Goal: Transaction & Acquisition: Purchase product/service

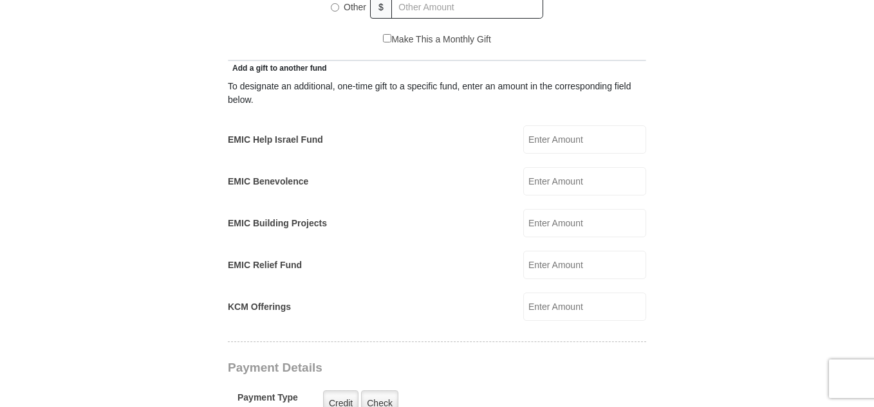
scroll to position [356, 0]
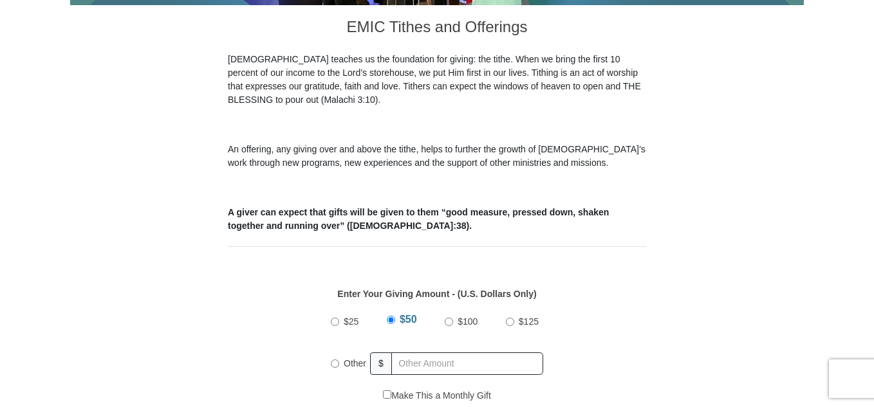
click at [335, 360] on input "Other" at bounding box center [335, 364] width 8 height 8
radio input "true"
click at [342, 347] on label "Other" at bounding box center [357, 363] width 37 height 32
click at [339, 358] on input "Other" at bounding box center [335, 362] width 8 height 8
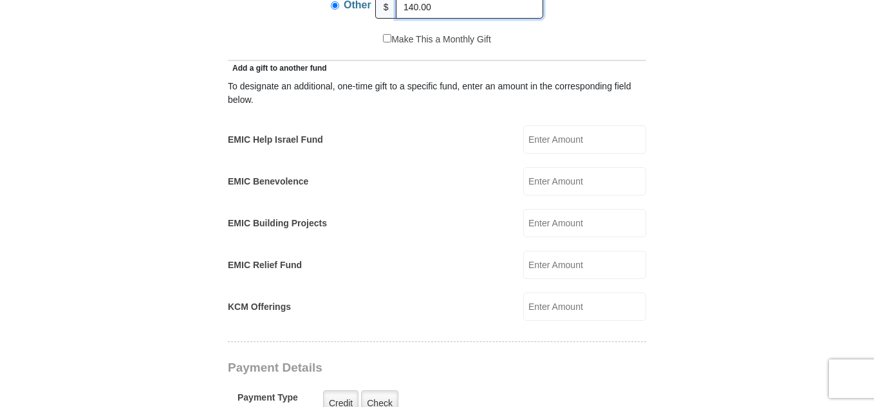
scroll to position [1069, 0]
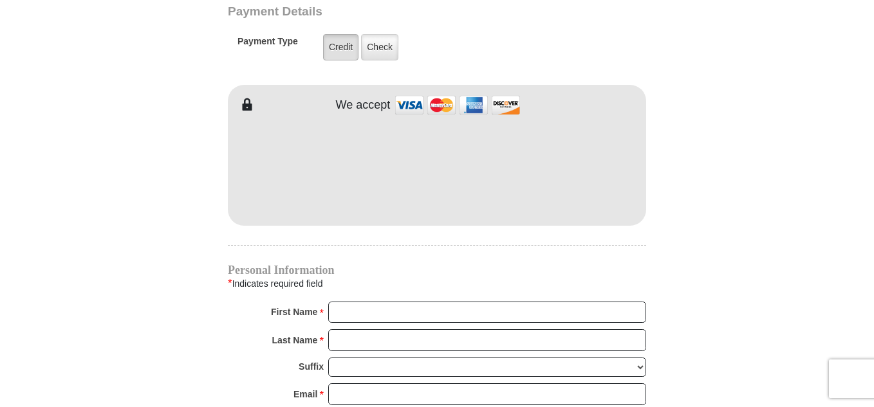
type input "140.00"
click at [339, 34] on label "Credit" at bounding box center [340, 47] width 35 height 26
click at [0, 0] on input "Credit" at bounding box center [0, 0] width 0 height 0
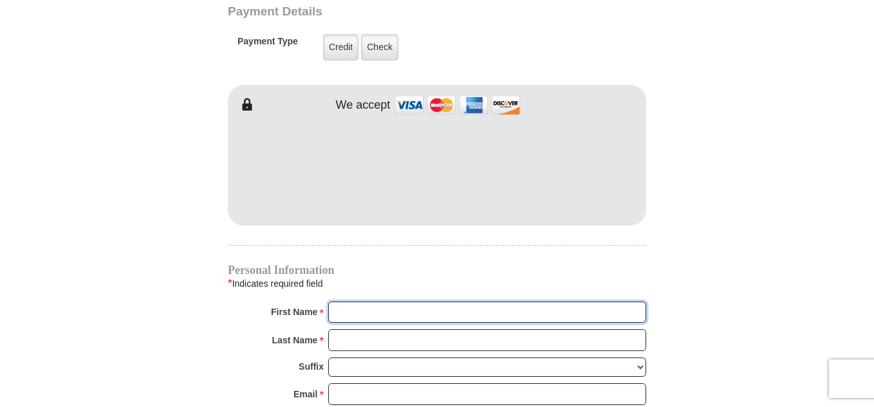
click at [339, 302] on input "First Name *" at bounding box center [487, 313] width 318 height 22
type input "Mary"
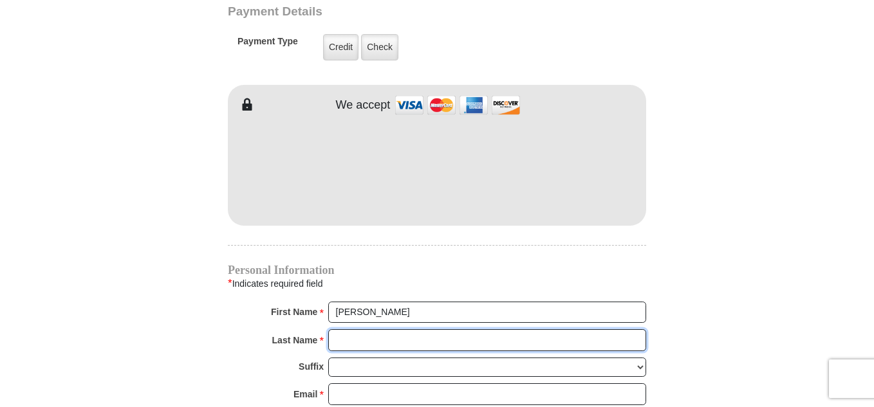
click at [377, 329] on input "Last Name *" at bounding box center [487, 340] width 318 height 22
type input "Fisher"
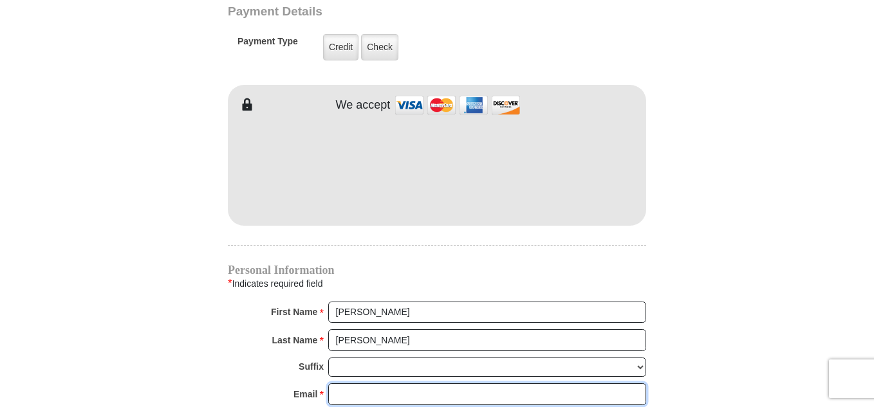
click at [423, 383] on input "Email *" at bounding box center [487, 394] width 318 height 22
type input "fishermary25@gmail.com"
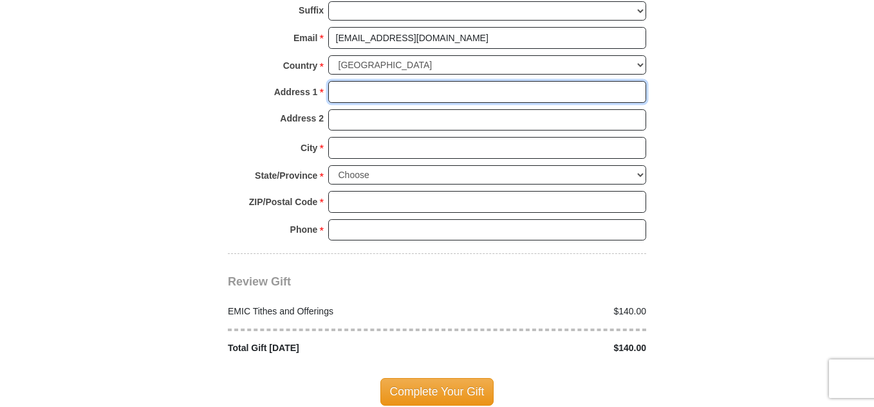
click at [350, 81] on input "Address 1 *" at bounding box center [487, 92] width 318 height 22
type input "3052 Spotted Owl Dr"
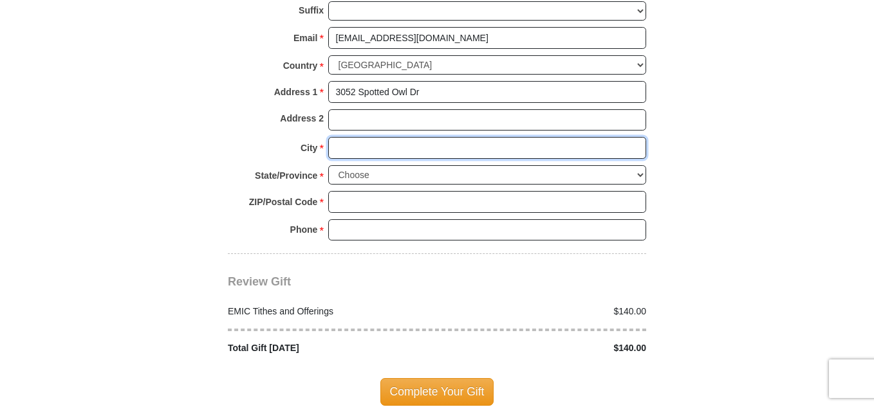
click at [370, 137] on input "City *" at bounding box center [487, 148] width 318 height 22
type input "Fort Worth"
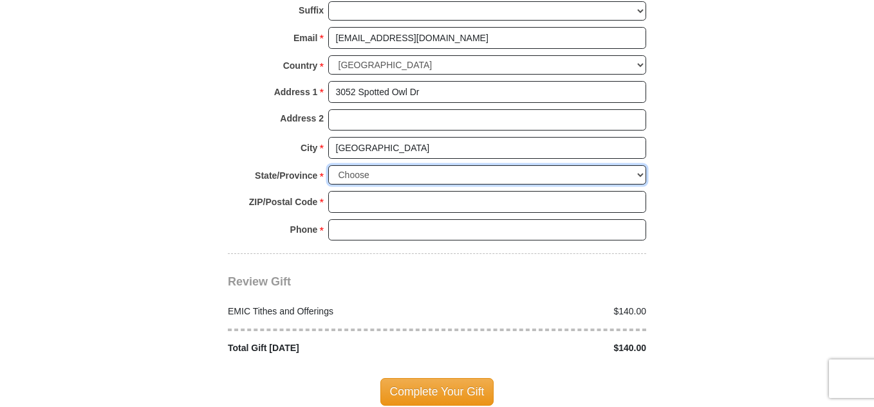
click at [393, 165] on select "Choose Alabama Alaska American Samoa Arizona Arkansas Armed Forces Americas Arm…" at bounding box center [487, 175] width 318 height 20
select select "TX"
click at [328, 165] on select "Choose Alabama Alaska American Samoa Arizona Arkansas Armed Forces Americas Arm…" at bounding box center [487, 175] width 318 height 20
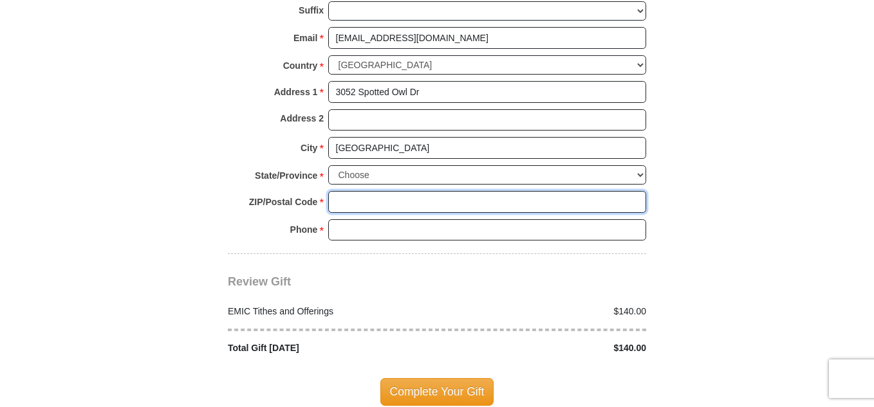
click at [361, 192] on input "ZIP/Postal Code *" at bounding box center [487, 202] width 318 height 22
type input "76244"
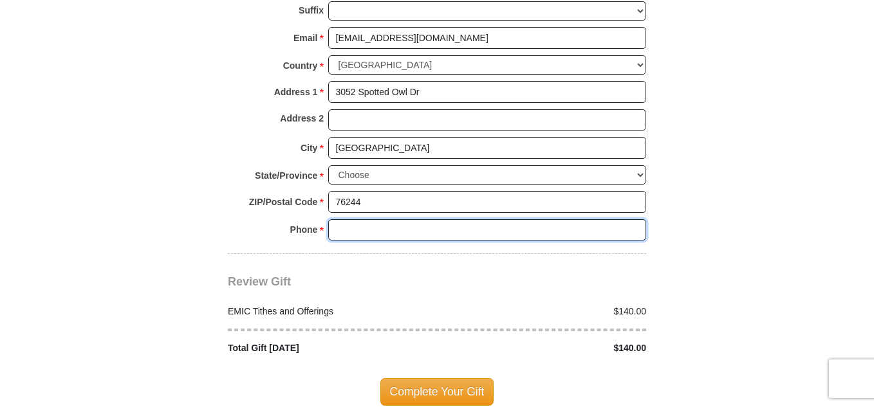
click at [384, 219] on input "Phone * *" at bounding box center [487, 230] width 318 height 22
type input "469-407-5813"
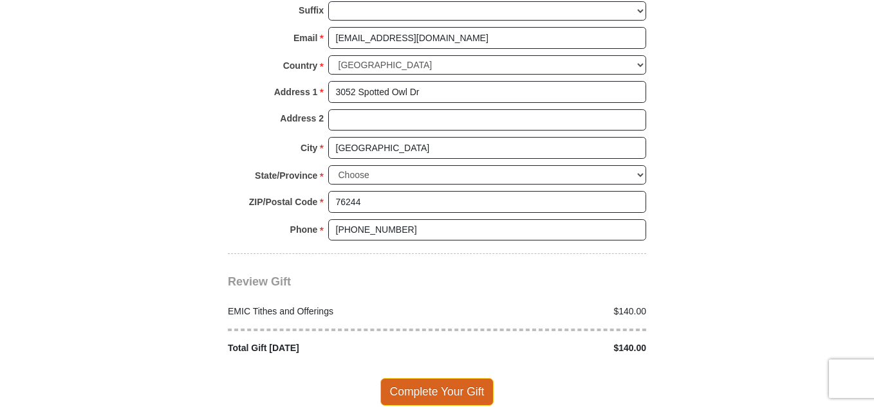
click at [428, 378] on span "Complete Your Gift" at bounding box center [437, 391] width 114 height 27
